Goal: Information Seeking & Learning: Learn about a topic

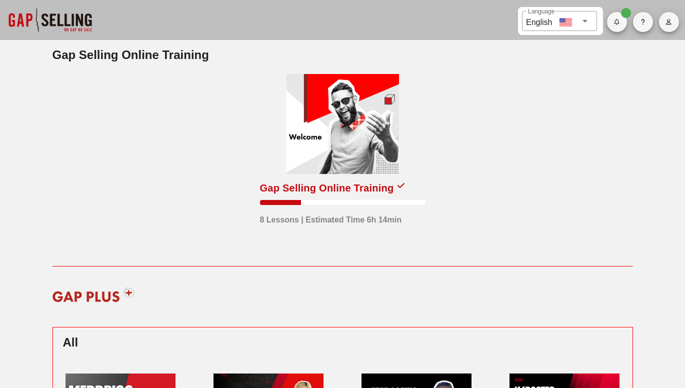
click at [669, 22] on icon "button" at bounding box center [669, 22] width 7 height 6
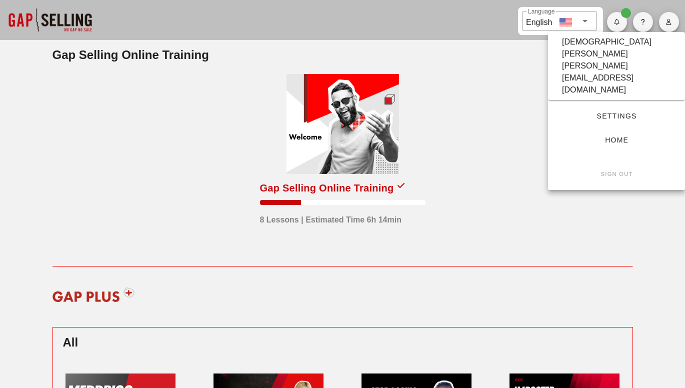
click at [613, 136] on span "Home" at bounding box center [616, 140] width 105 height 8
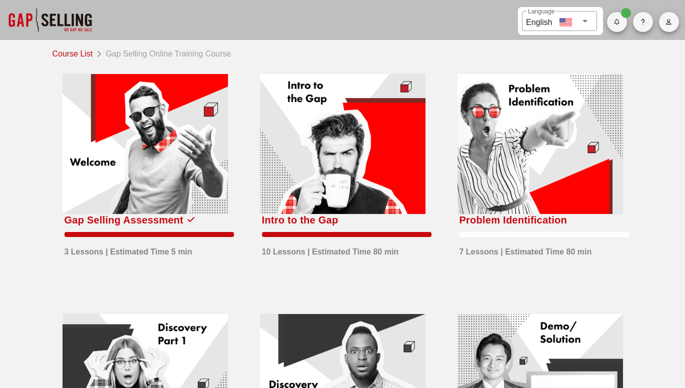
click at [71, 55] on link "Course List" at bounding box center [75, 53] width 45 height 14
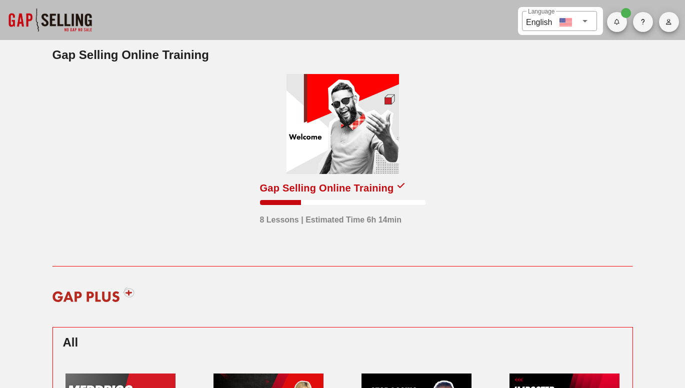
click at [643, 22] on icon "button" at bounding box center [643, 22] width 5 height 6
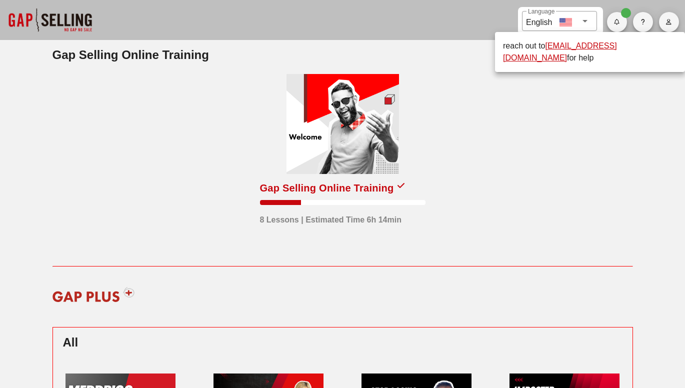
click at [611, 119] on div "Gap Selling Online Training 8 Lessons | Estimated Time 6h 14min" at bounding box center [343, 165] width 593 height 214
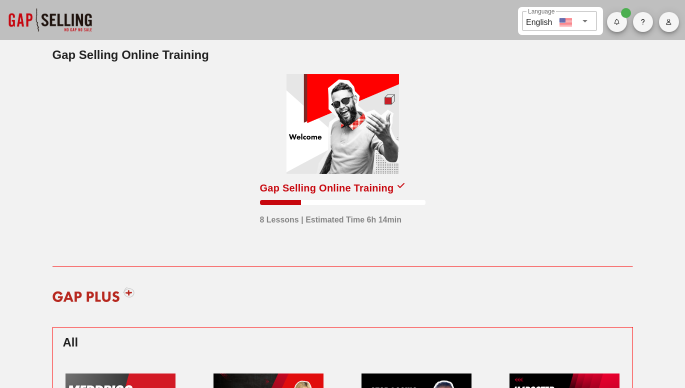
click at [669, 22] on icon "button" at bounding box center [669, 22] width 7 height 6
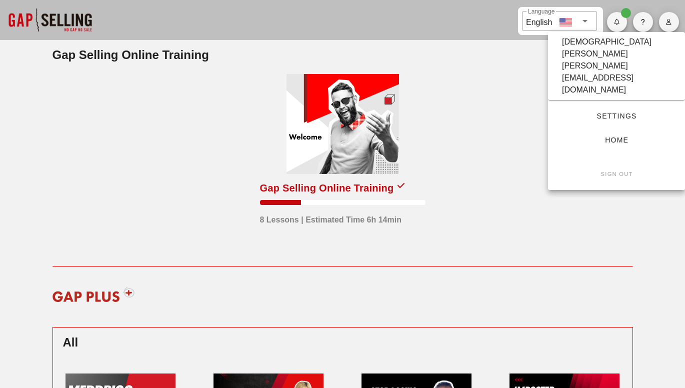
click at [465, 229] on div "Gap Selling Online Training 8 Lessons | Estimated Time 6h 14min" at bounding box center [343, 165] width 593 height 214
